Goal: Register for event/course: Sign up to attend an event or enroll in a course

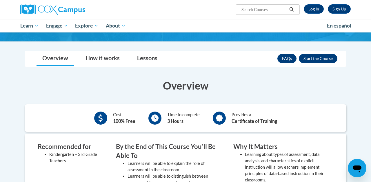
scroll to position [67, 0]
click at [315, 57] on button "Enroll" at bounding box center [318, 58] width 39 height 9
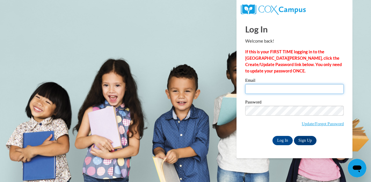
type input "[EMAIL_ADDRESS][DOMAIN_NAME]"
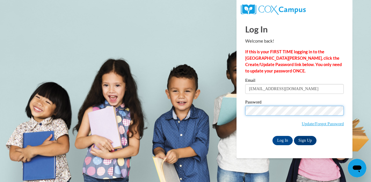
click at [282, 139] on input "Log In" at bounding box center [282, 140] width 20 height 9
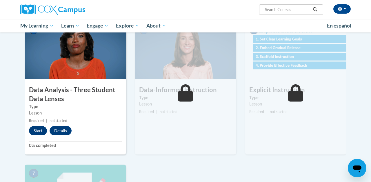
scroll to position [286, 0]
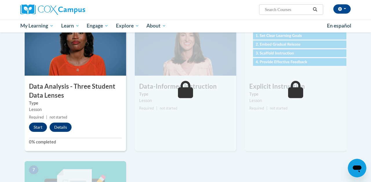
click at [75, 127] on div "Start Details Feedback" at bounding box center [52, 127] width 54 height 9
click at [63, 127] on button "Details" at bounding box center [61, 127] width 22 height 9
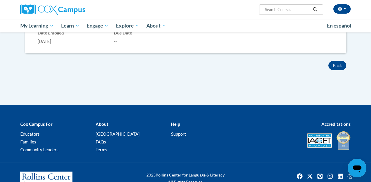
scroll to position [227, 0]
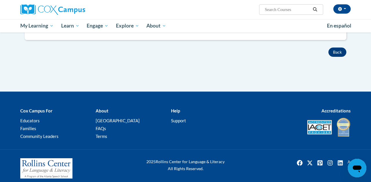
click at [330, 55] on button "Back" at bounding box center [337, 51] width 18 height 9
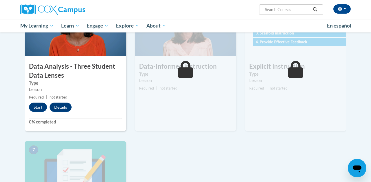
scroll to position [317, 0]
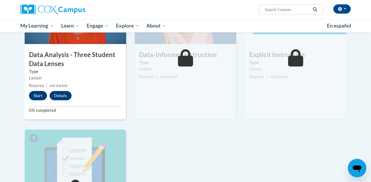
click at [38, 96] on button "Start" at bounding box center [38, 95] width 18 height 9
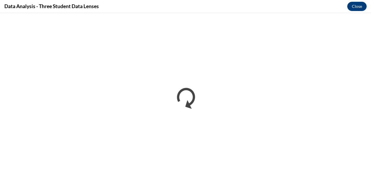
scroll to position [0, 0]
